Goal: Book appointment/travel/reservation

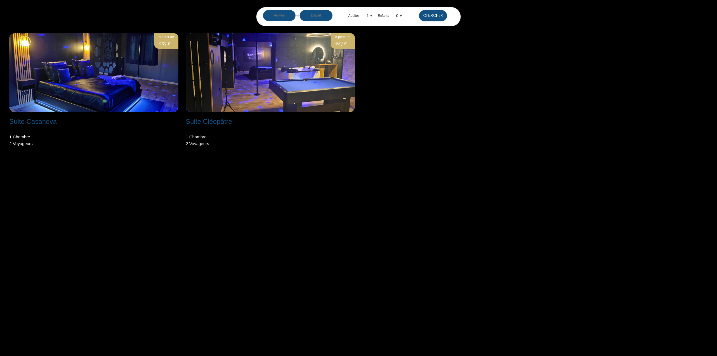
click at [272, 15] on input "text" at bounding box center [279, 15] width 33 height 11
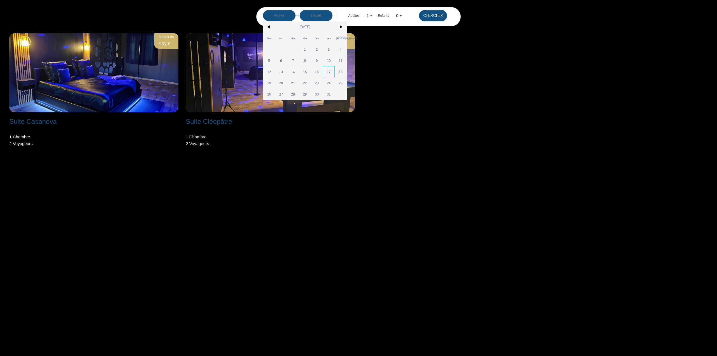
click at [327, 71] on span "17" at bounding box center [328, 71] width 12 height 11
type input "Ven [DATE]"
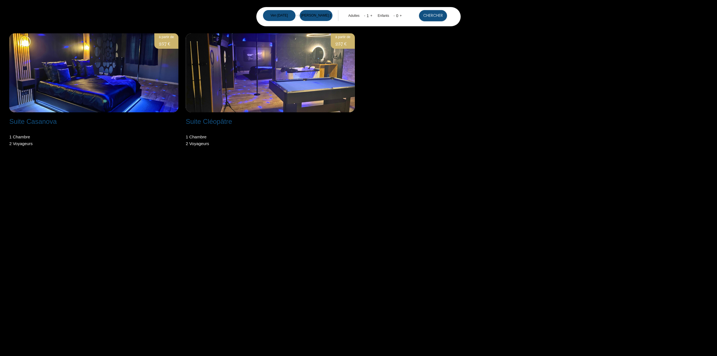
click at [319, 13] on input "[PERSON_NAME] [DATE]" at bounding box center [315, 15] width 33 height 11
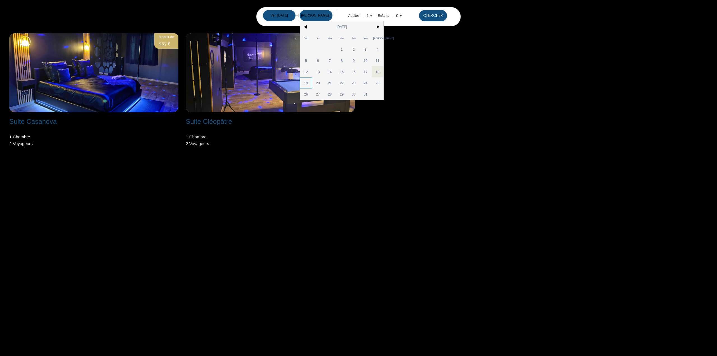
click at [305, 83] on span "19" at bounding box center [306, 82] width 12 height 11
type input "Dim [DATE]"
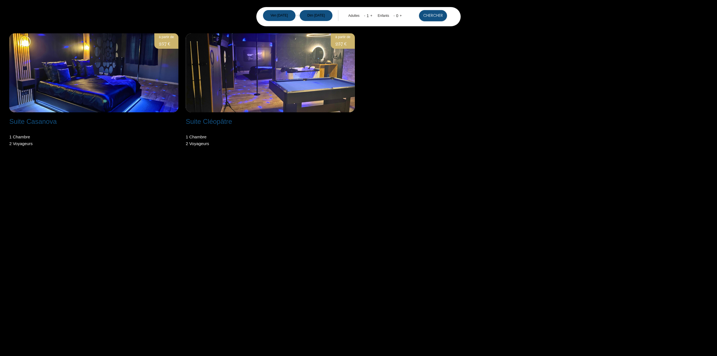
click at [371, 16] on link "+" at bounding box center [371, 15] width 2 height 4
click at [433, 15] on button "Chercher" at bounding box center [433, 15] width 28 height 11
